Goal: Transaction & Acquisition: Purchase product/service

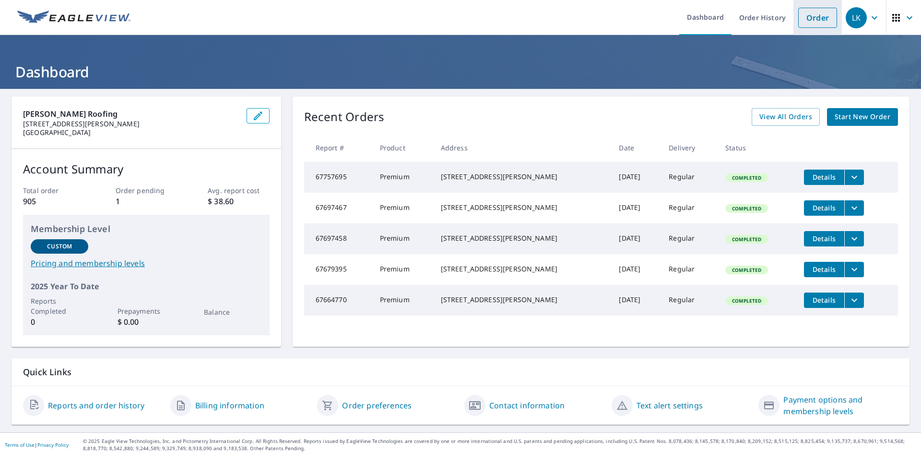
click at [800, 19] on link "Order" at bounding box center [818, 18] width 39 height 20
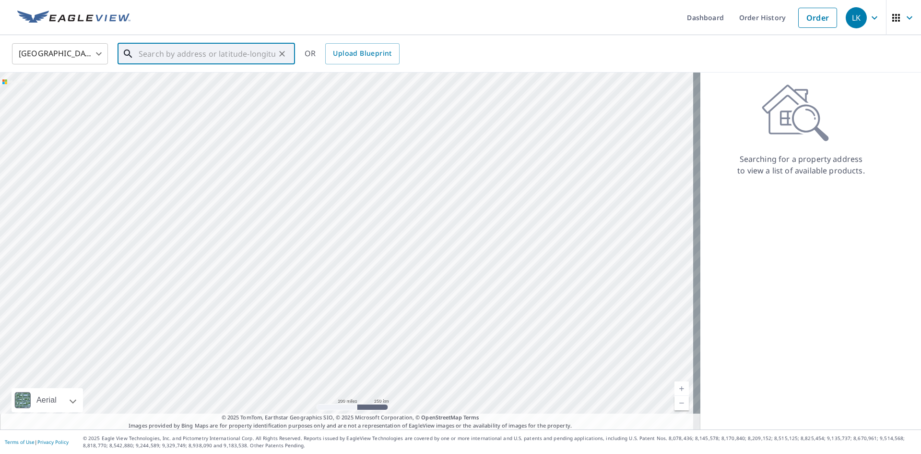
click at [199, 52] on input "text" at bounding box center [207, 53] width 137 height 27
paste input "[STREET_ADDRESS][PERSON_NAME]"
click at [208, 84] on span "[STREET_ADDRESS]" at bounding box center [212, 82] width 151 height 12
type input "[STREET_ADDRESS][PERSON_NAME]"
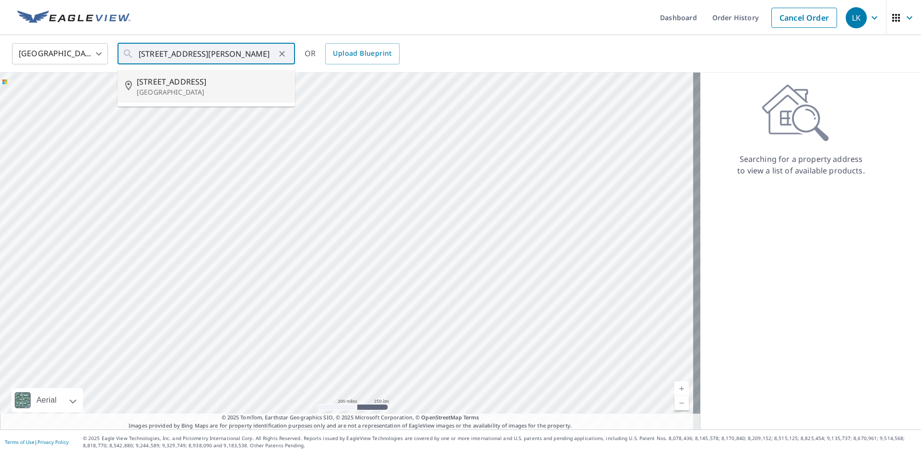
scroll to position [0, 0]
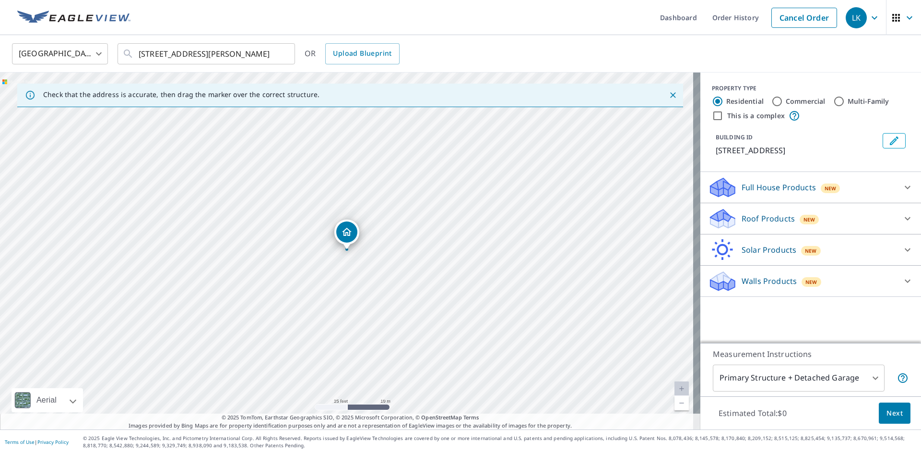
click at [775, 215] on p "Roof Products" at bounding box center [768, 219] width 53 height 12
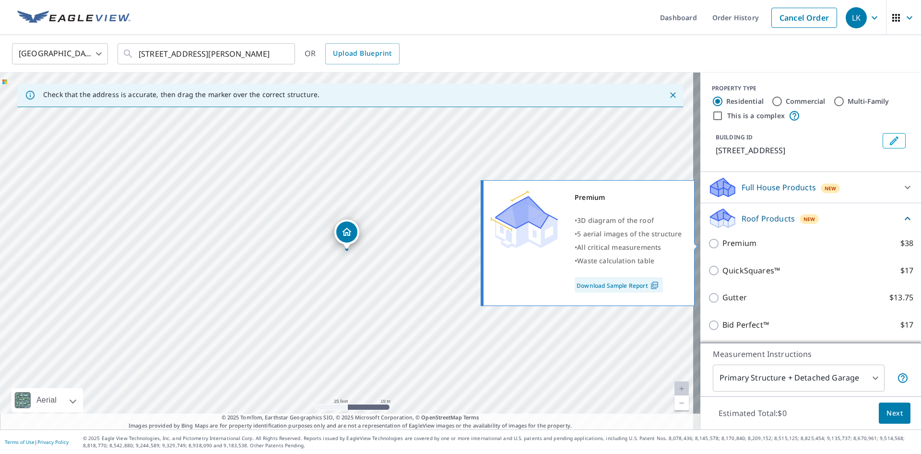
click at [740, 244] on p "Premium" at bounding box center [740, 243] width 34 height 12
click at [723, 244] on input "Premium $38" at bounding box center [715, 244] width 14 height 12
checkbox input "true"
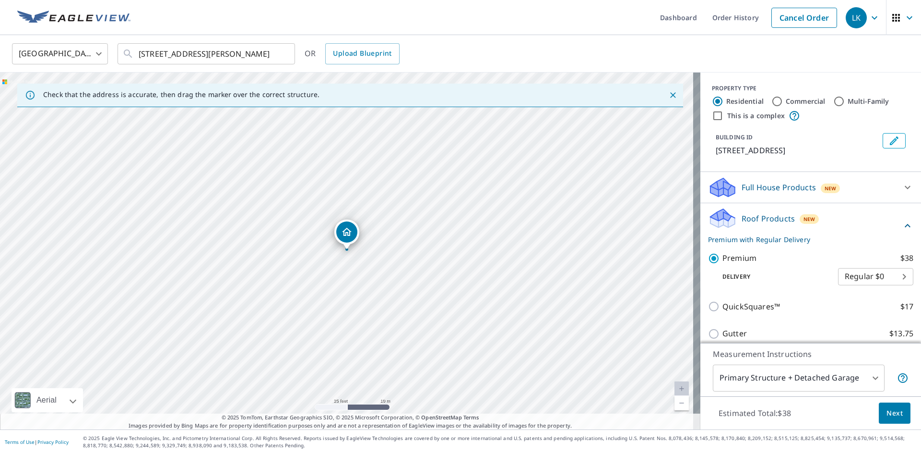
click at [898, 415] on button "Next" at bounding box center [895, 413] width 32 height 22
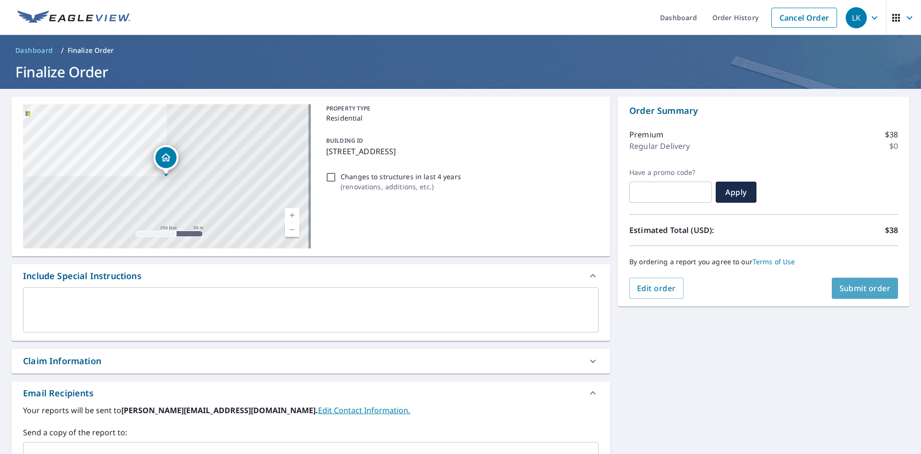
click at [858, 285] on span "Submit order" at bounding box center [865, 288] width 51 height 11
checkbox input "true"
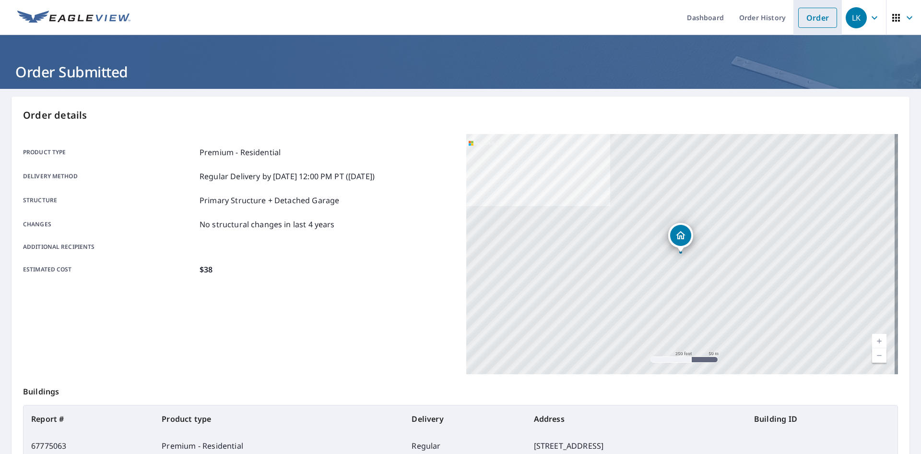
click at [814, 20] on link "Order" at bounding box center [818, 18] width 39 height 20
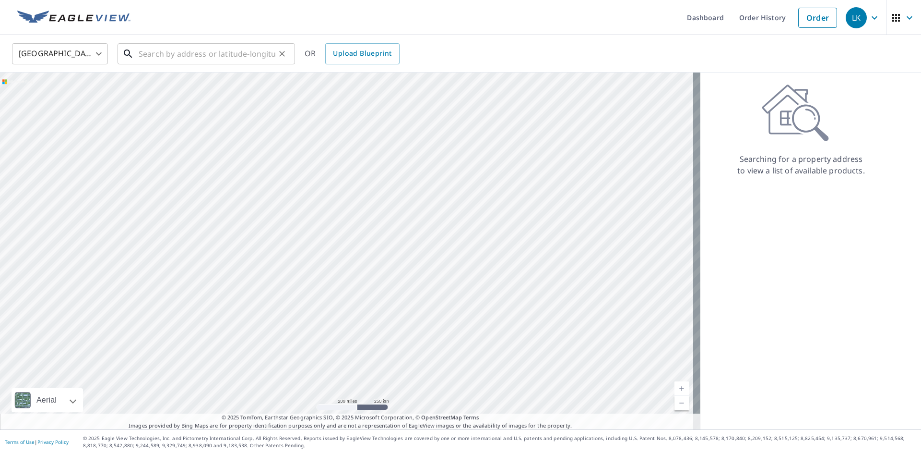
click at [182, 61] on input "text" at bounding box center [207, 53] width 137 height 27
paste input "[STREET_ADDRESS]"
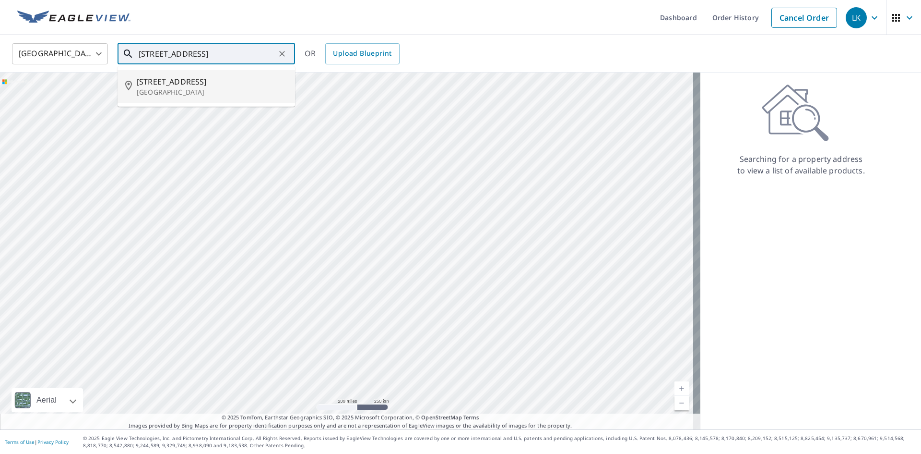
click at [198, 71] on li "[STREET_ADDRESS]" at bounding box center [207, 86] width 178 height 33
type input "[STREET_ADDRESS]"
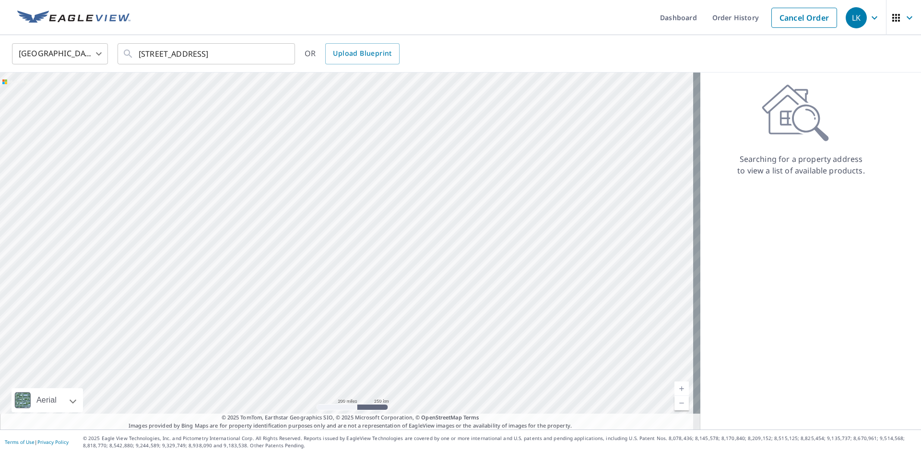
scroll to position [0, 0]
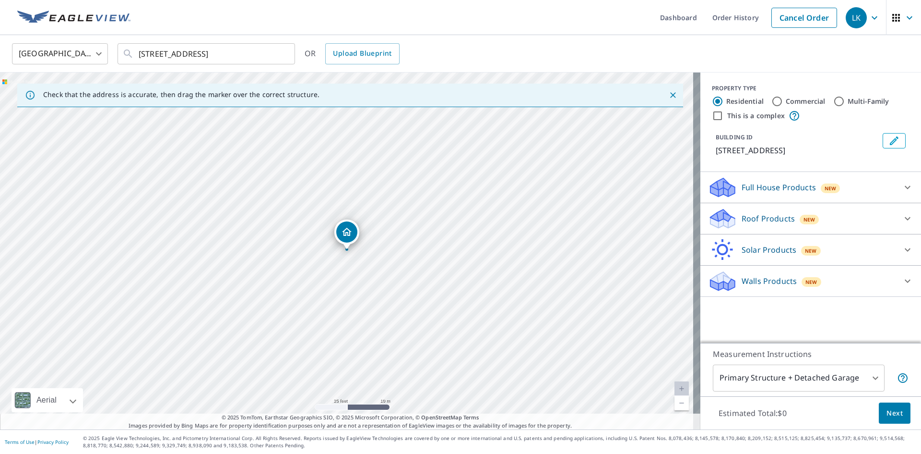
click at [747, 216] on p "Roof Products" at bounding box center [768, 219] width 53 height 12
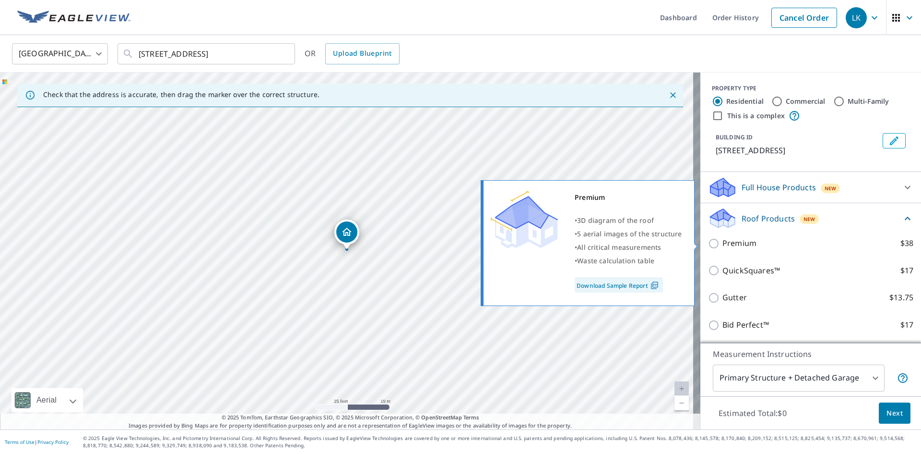
click at [746, 246] on p "Premium" at bounding box center [740, 243] width 34 height 12
click at [723, 246] on input "Premium $38" at bounding box center [715, 244] width 14 height 12
checkbox input "true"
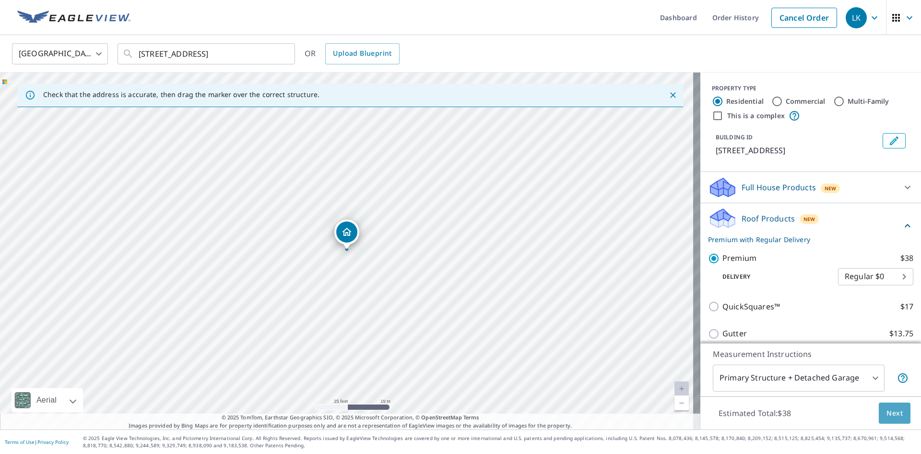
click at [887, 415] on span "Next" at bounding box center [895, 413] width 16 height 12
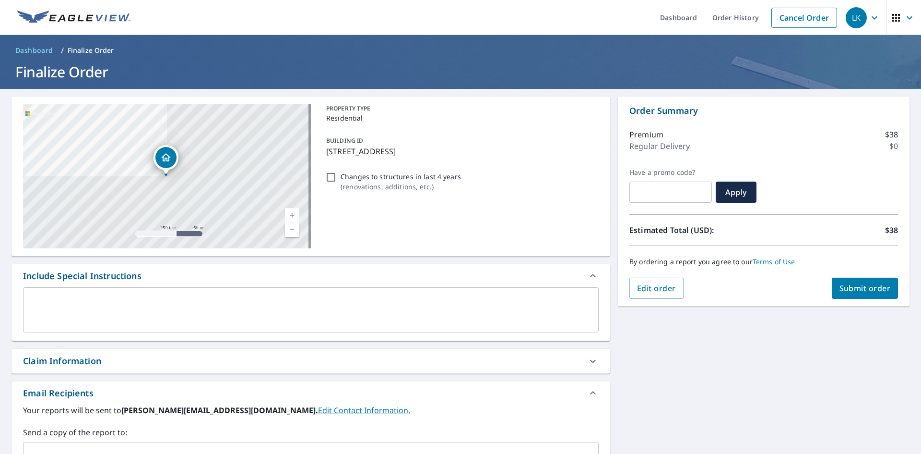
click at [842, 288] on span "Submit order" at bounding box center [865, 288] width 51 height 11
checkbox input "true"
